Goal: Information Seeking & Learning: Learn about a topic

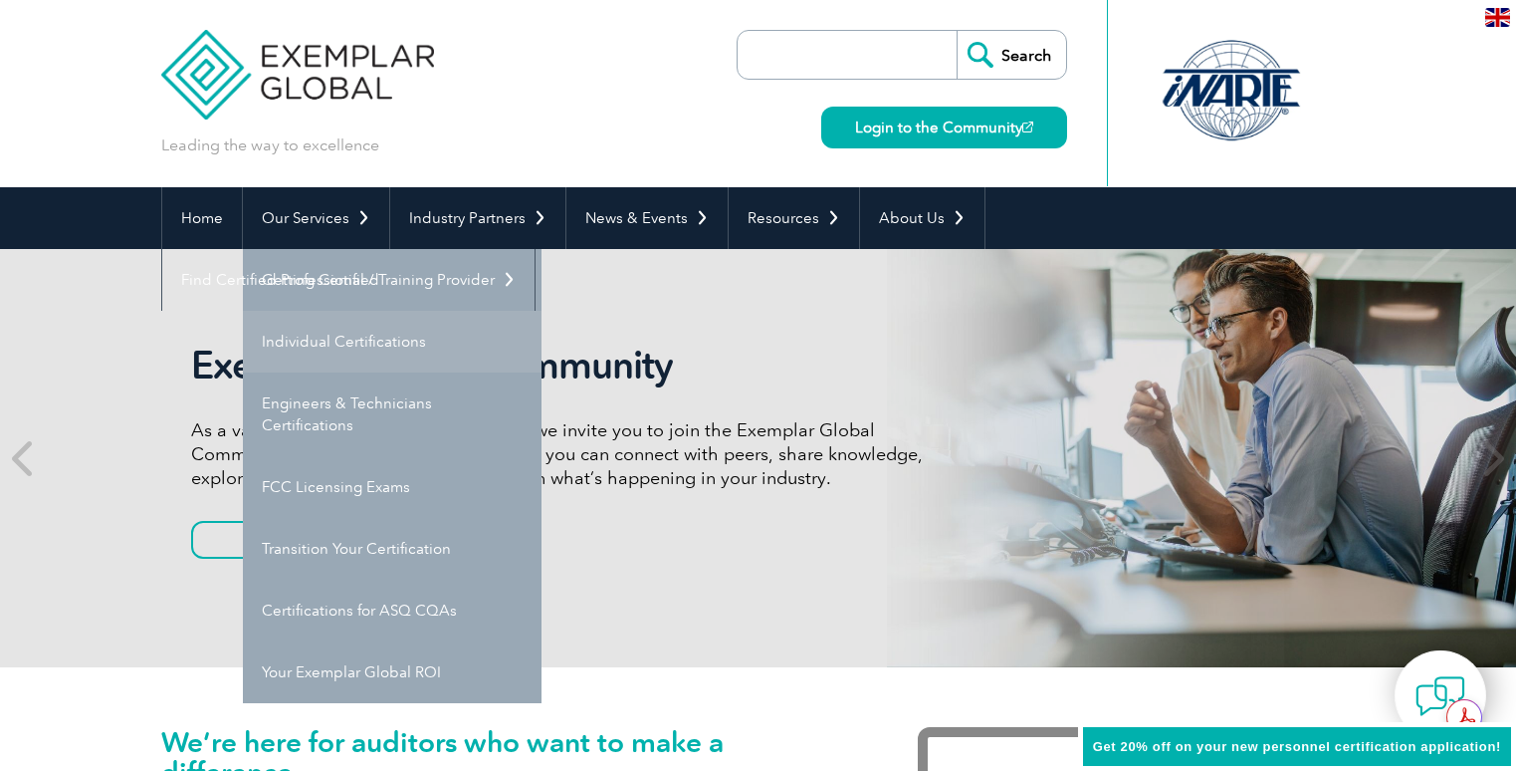
click at [307, 335] on link "Individual Certifications" at bounding box center [392, 342] width 299 height 62
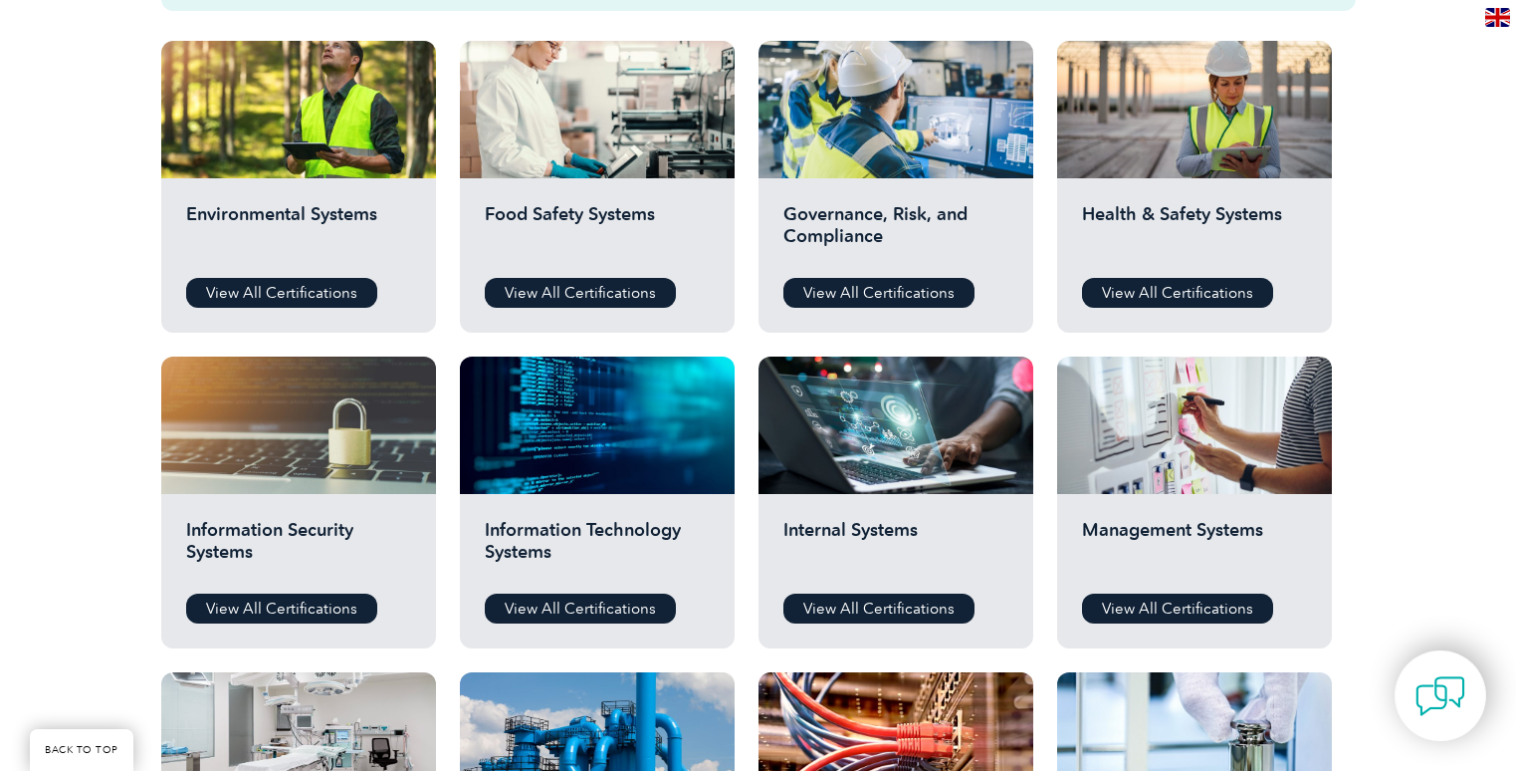
scroll to position [498, 0]
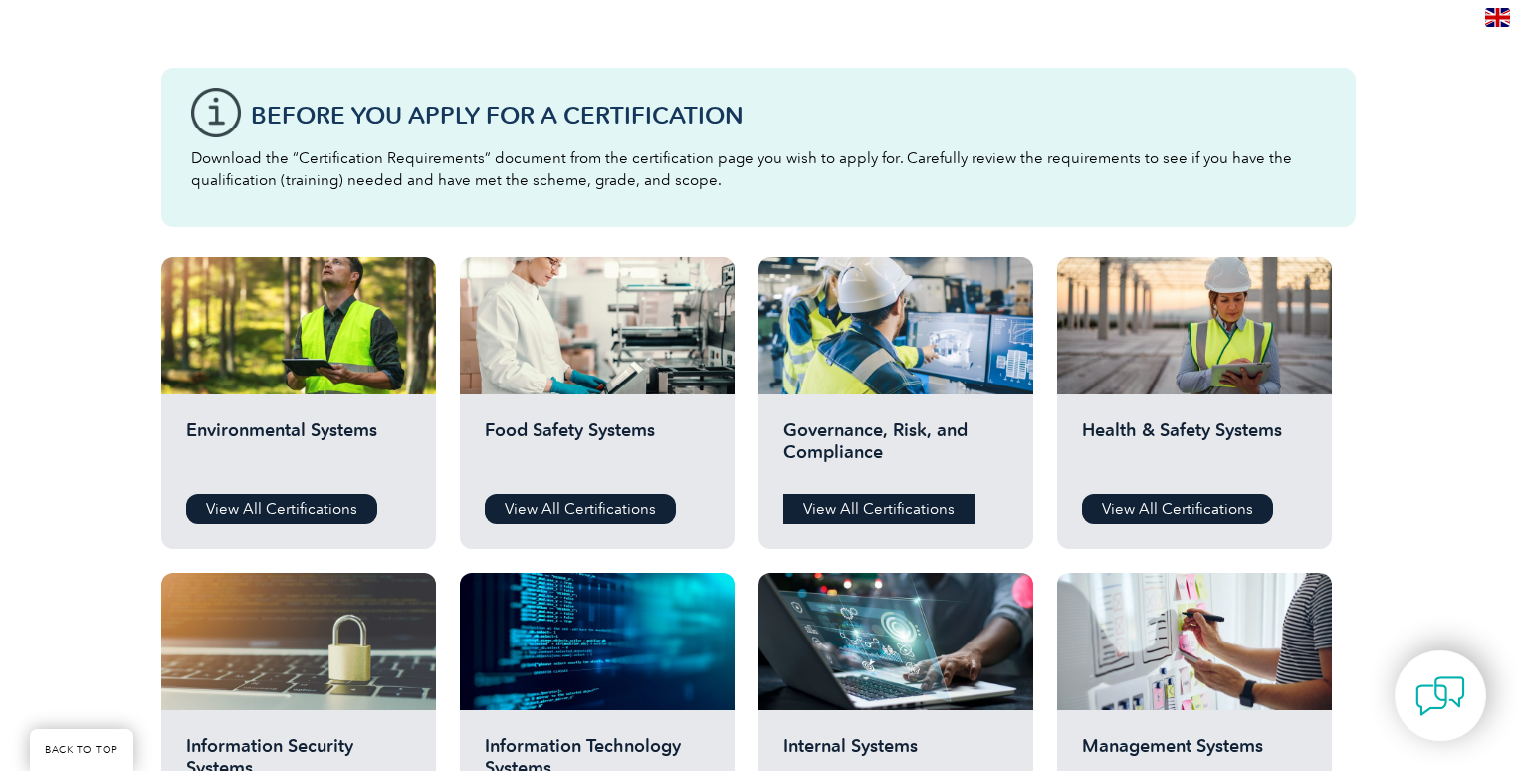
click at [856, 516] on link "View All Certifications" at bounding box center [878, 509] width 191 height 30
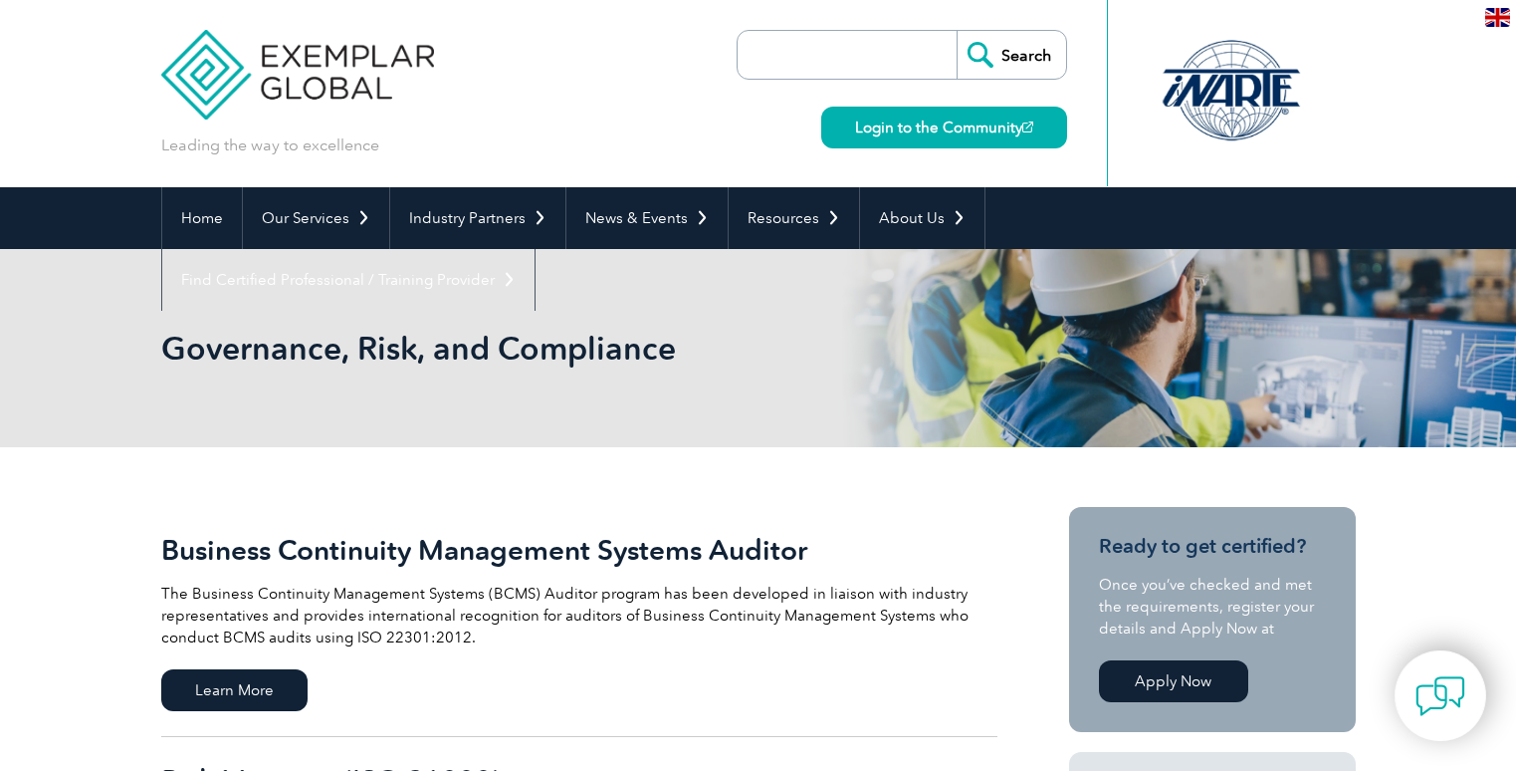
click at [780, 52] on input "search" at bounding box center [852, 55] width 209 height 48
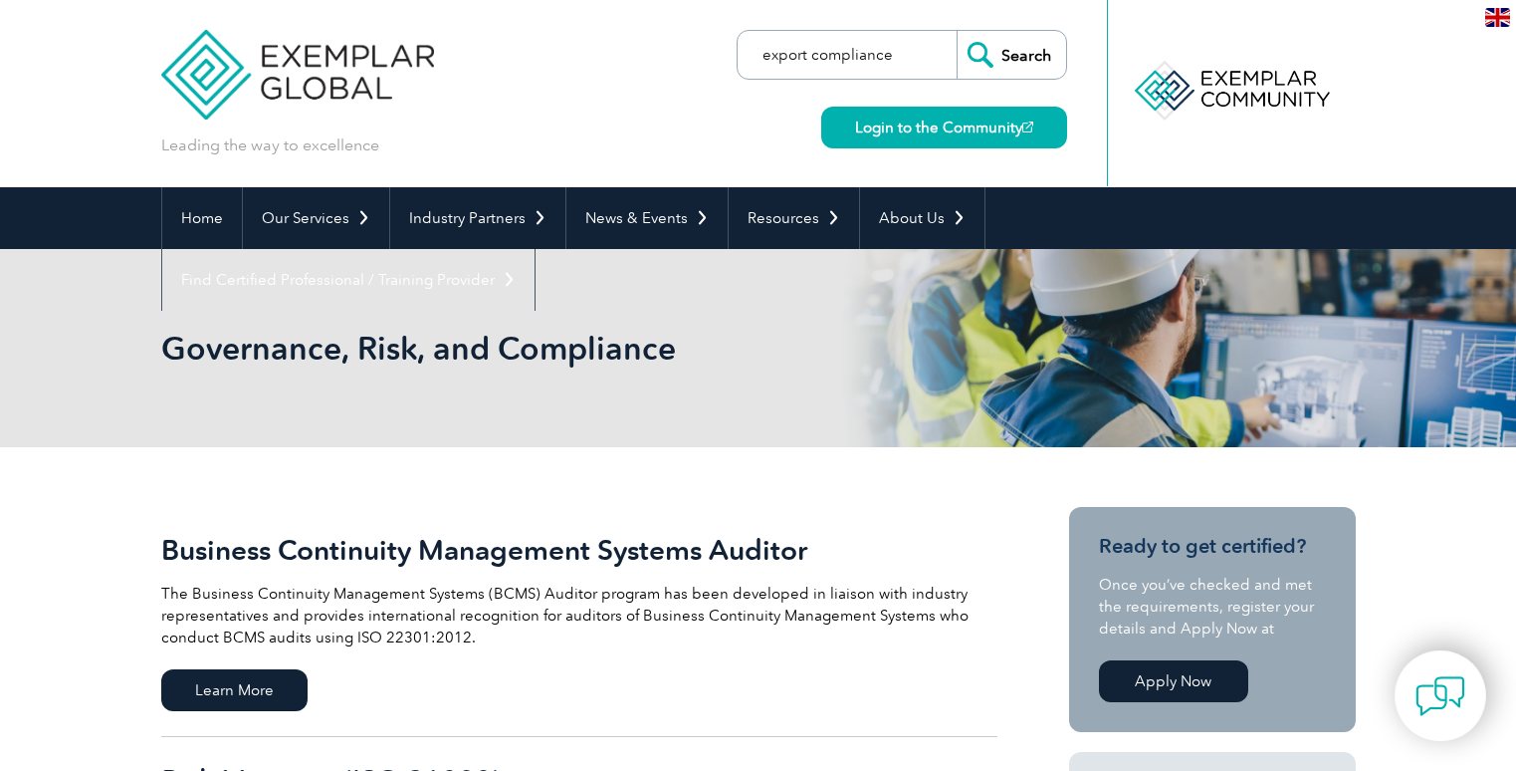
type input "export compliance"
click at [957, 31] on input "Search" at bounding box center [1012, 55] width 110 height 48
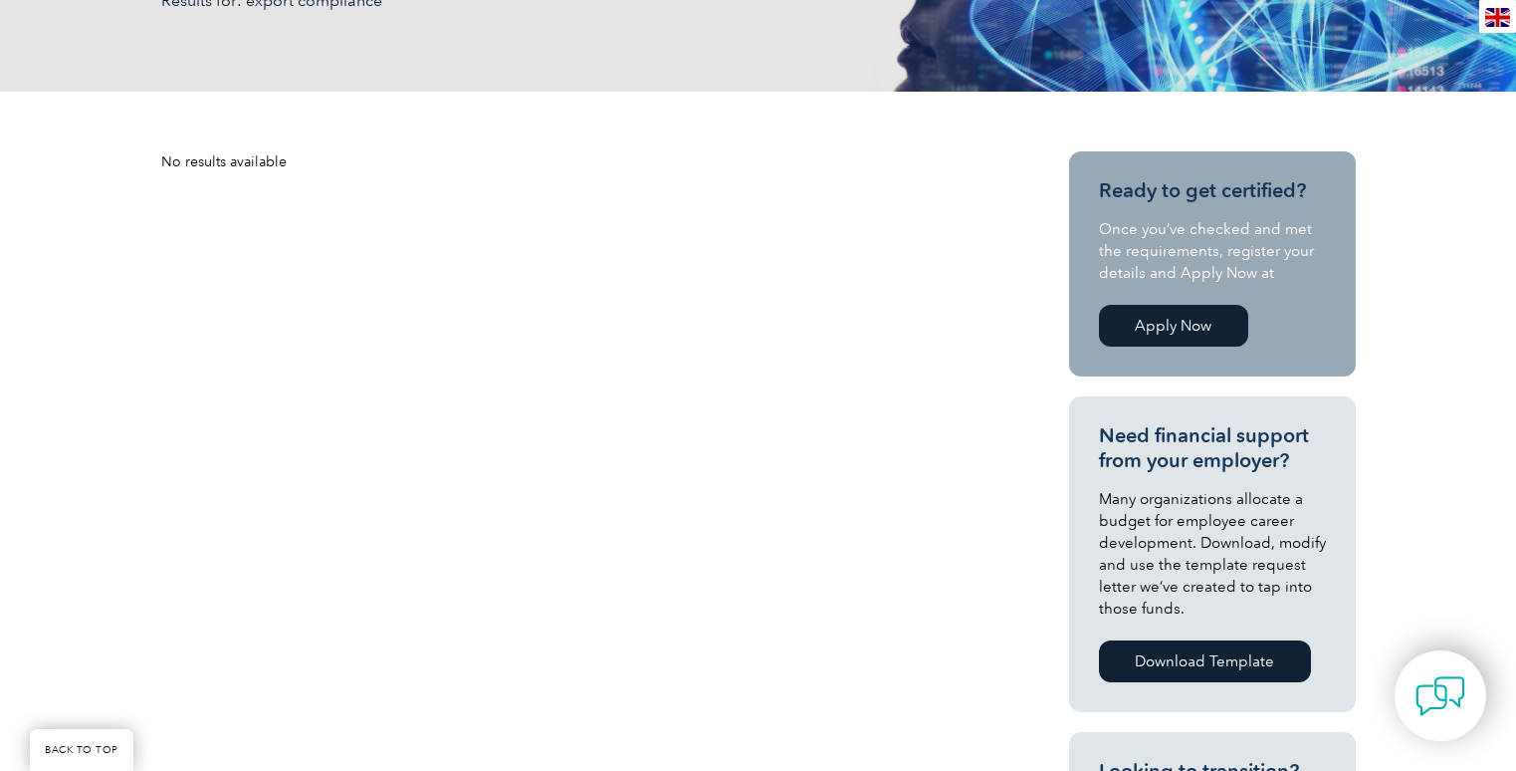
scroll to position [398, 0]
